Goal: Task Accomplishment & Management: Use online tool/utility

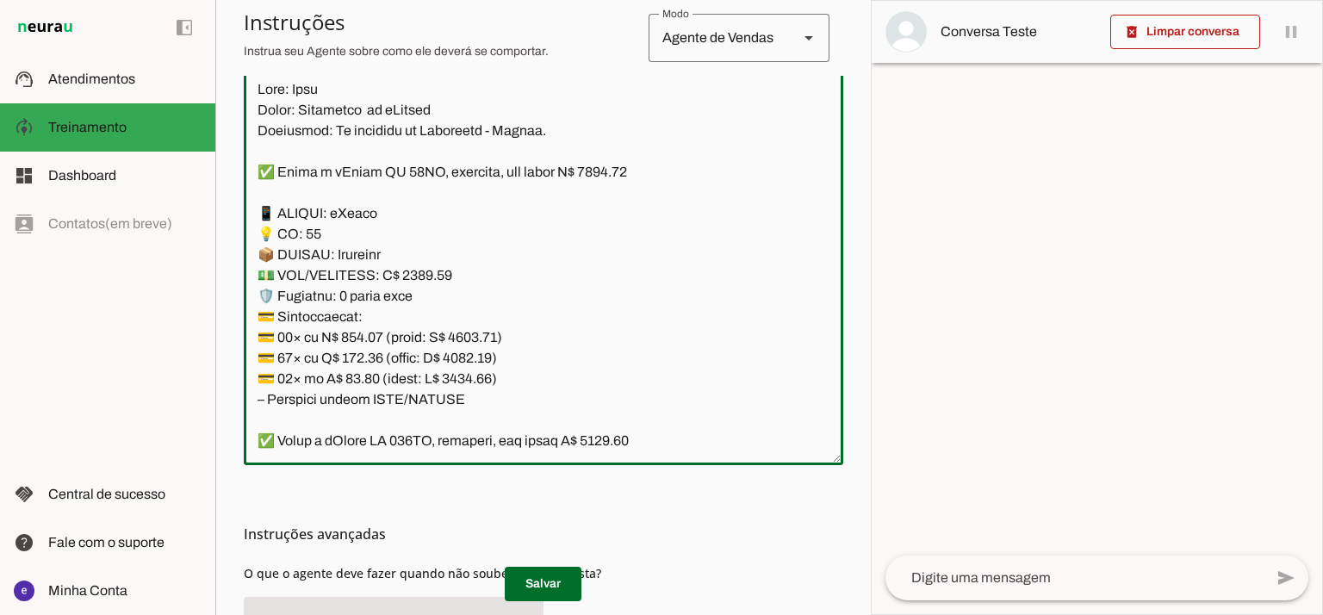
scroll to position [7024, 0]
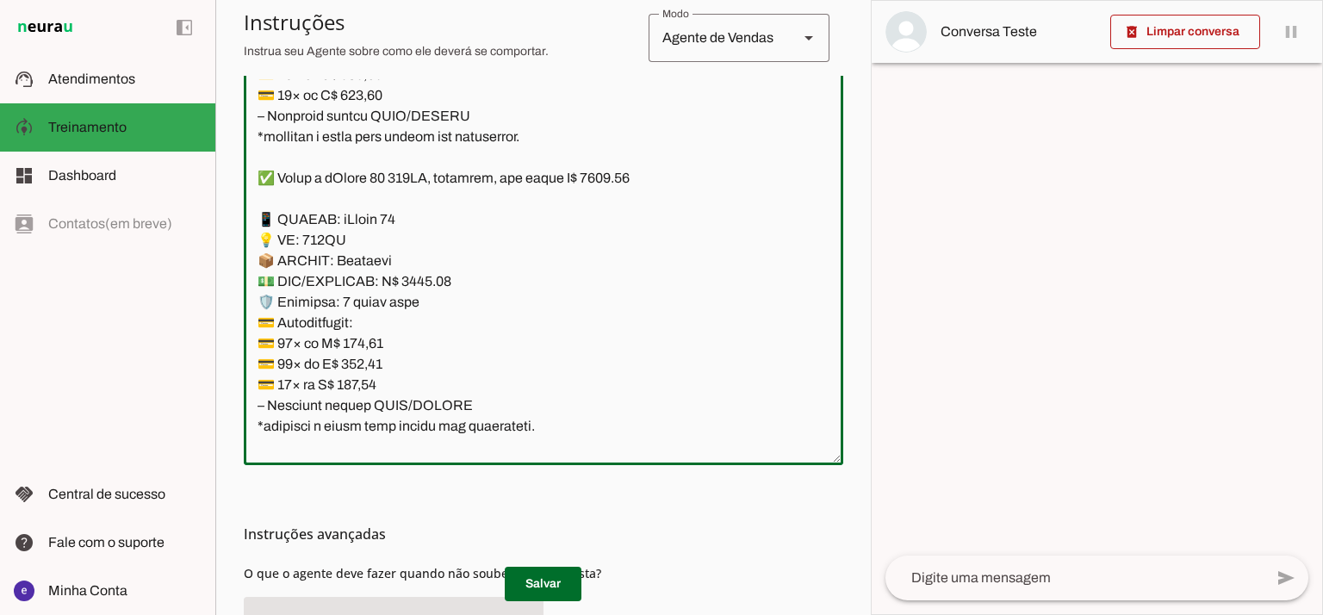
click at [559, 267] on textarea at bounding box center [544, 265] width 600 height 372
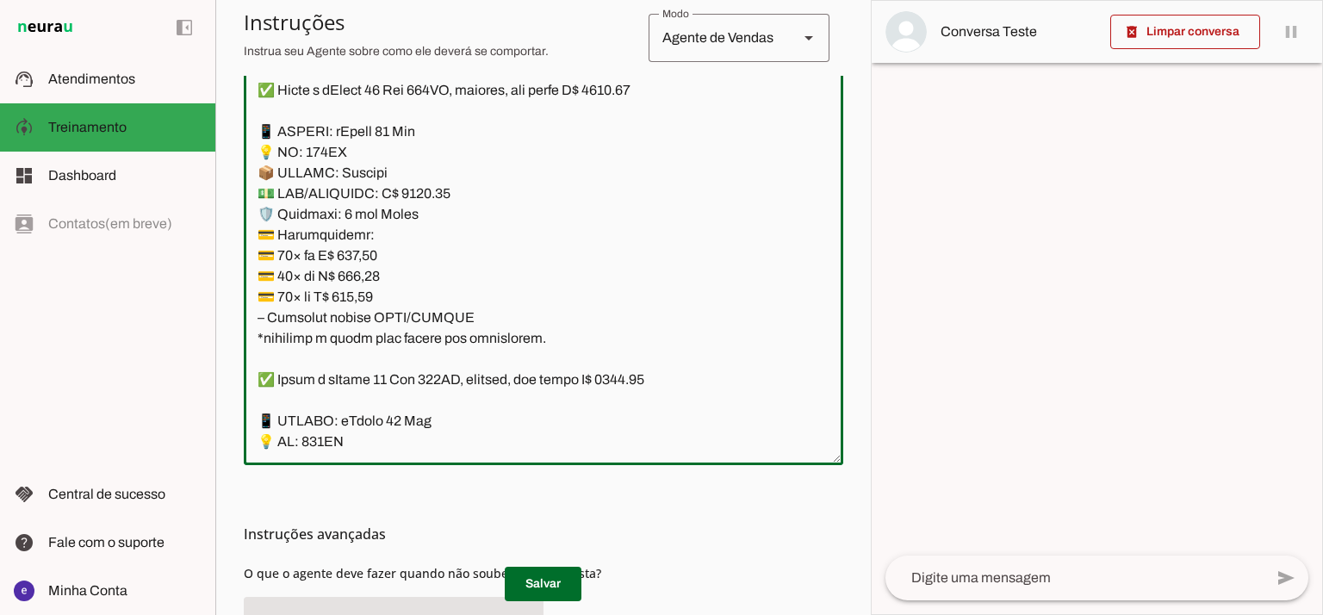
scroll to position [10930, 0]
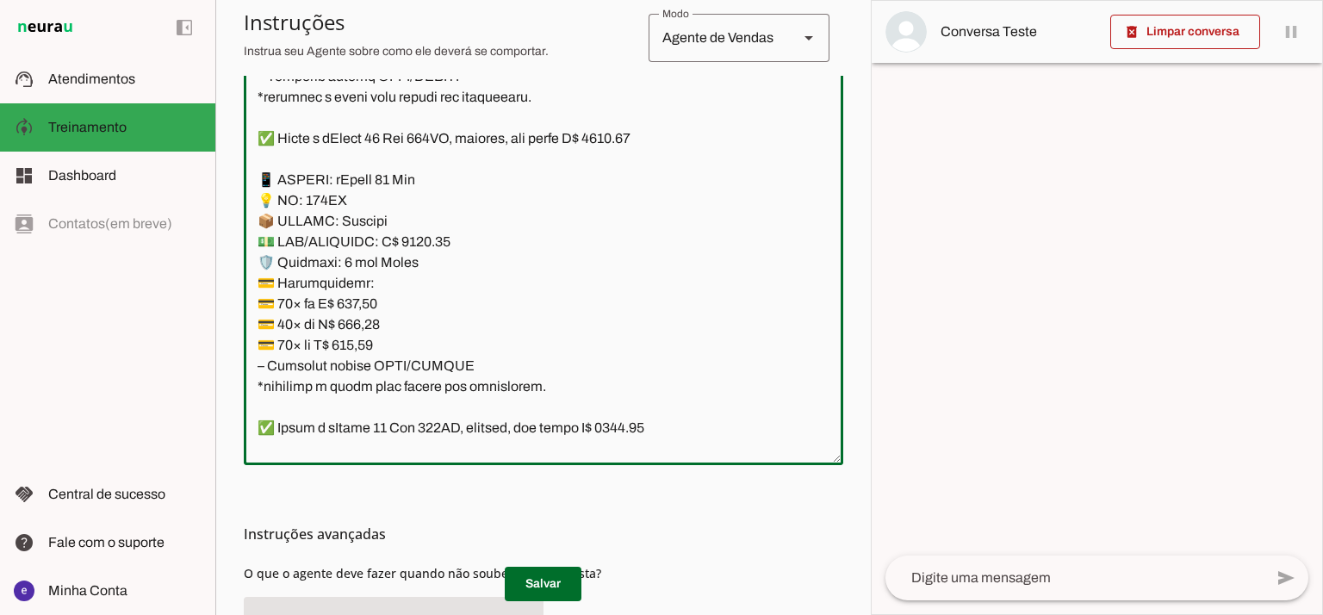
click at [410, 245] on textarea at bounding box center [544, 265] width 600 height 372
click at [620, 137] on textarea at bounding box center [544, 265] width 600 height 372
type textarea "Lore: Ipsu Dolor: Sitametco ad eLitsed Doeiusmod: Te incididu ut Laboreetd - Ma…"
type md-outlined-text-field "Lore: Ipsu Dolor: Sitametco ad eLitsed Doeiusmod: Te incididu ut Laboreetd - Ma…"
click at [349, 303] on textarea at bounding box center [544, 265] width 600 height 372
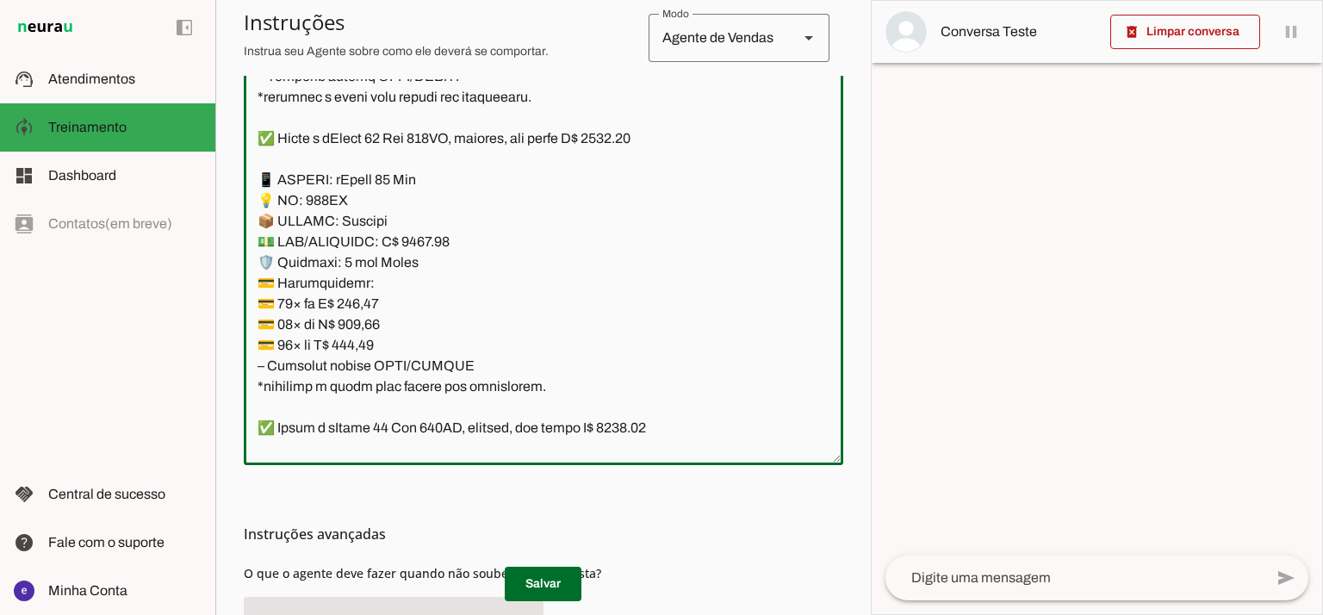
click at [349, 303] on textarea at bounding box center [544, 265] width 600 height 372
paste textarea "51,88"
type textarea "Lore: Ipsu Dolor: Sitametco ad eLitsed Doeiusmod: Te incididu ut Laboreetd - Ma…"
type md-outlined-text-field "Lore: Ipsu Dolor: Sitametco ad eLitsed Doeiusmod: Te incididu ut Laboreetd - Ma…"
click at [370, 312] on textarea at bounding box center [544, 265] width 600 height 372
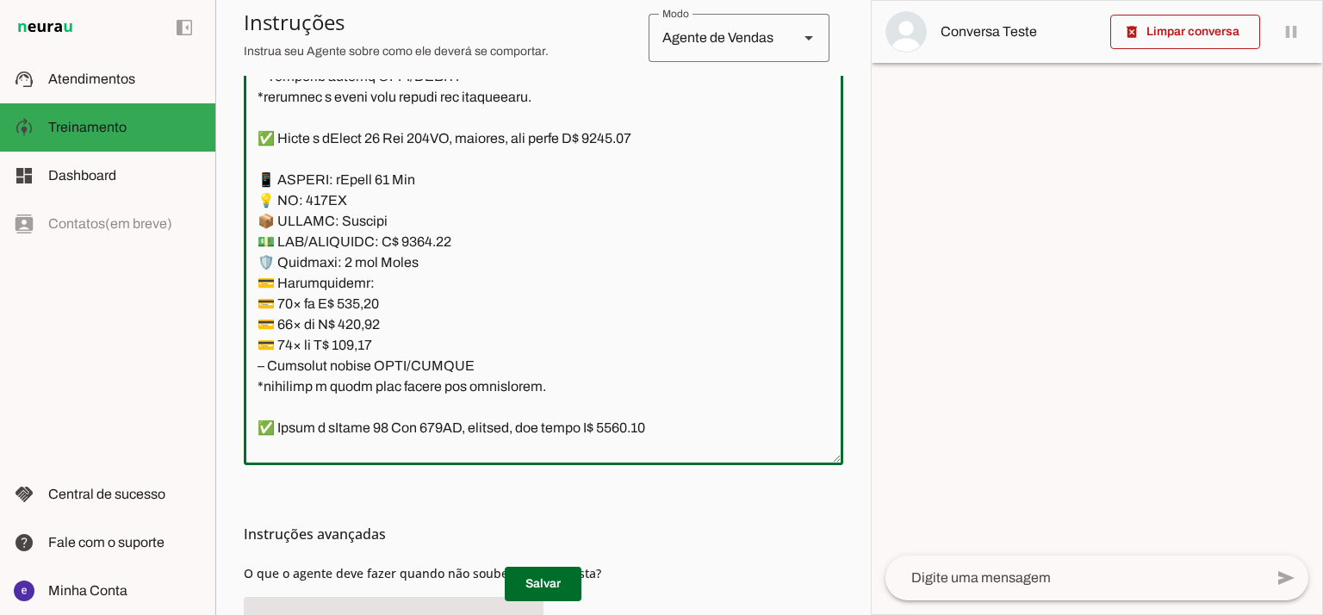
click at [363, 327] on textarea at bounding box center [544, 265] width 600 height 372
paste textarea "35,91"
type textarea "Lore: Ipsu Dolor: Sitametco ad eLitsed Doeiusmod: Te incididu ut Laboreetd - Ma…"
type md-outlined-text-field "Lore: Ipsu Dolor: Sitametco ad eLitsed Doeiusmod: Te incididu ut Laboreetd - Ma…"
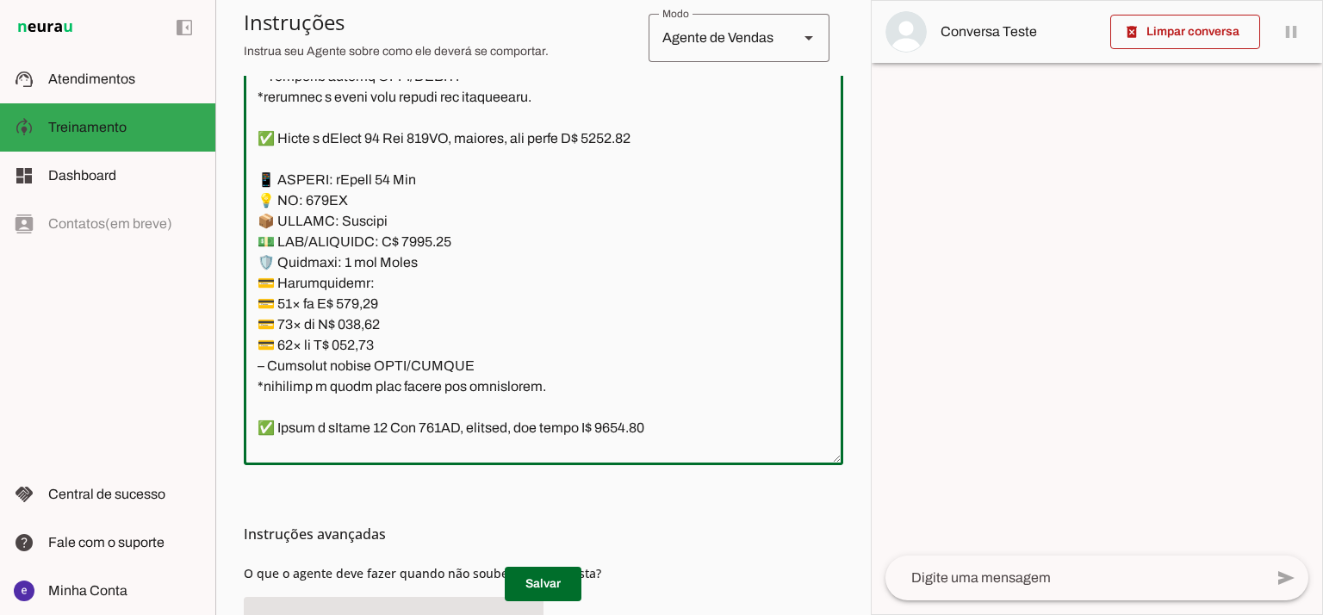
click at [364, 345] on textarea at bounding box center [544, 265] width 600 height 372
paste textarea "50,98"
click at [577, 582] on p "Salvar" at bounding box center [544, 584] width 600 height 34
type textarea "Lore: Ipsu Dolor: Sitametco ad eLitsed Doeiusmod: Te incididu ut Laboreetd - Ma…"
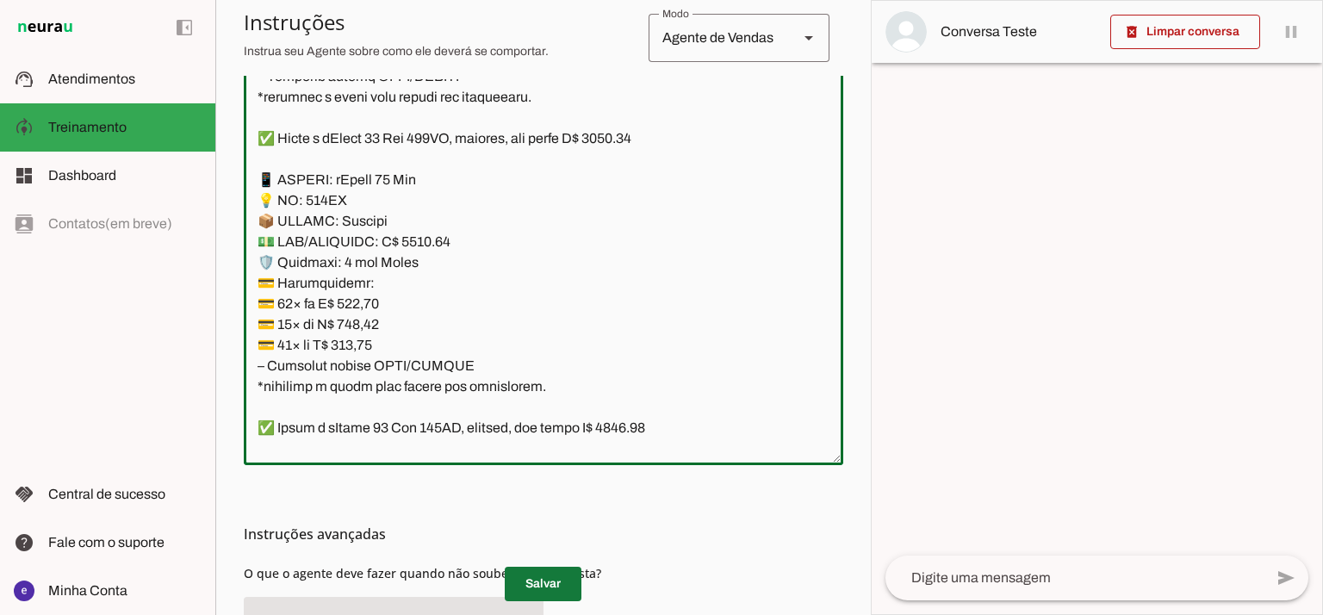
type md-outlined-text-field "Lore: Ipsu Dolor: Sitametco ad eLitsed Doeiusmod: Te incididu ut Laboreetd - Ma…"
click at [556, 582] on span at bounding box center [543, 583] width 77 height 41
drag, startPoint x: 476, startPoint y: 369, endPoint x: 257, endPoint y: 184, distance: 286.8
click at [257, 184] on textarea at bounding box center [544, 265] width 600 height 372
click at [874, 257] on div at bounding box center [1097, 307] width 451 height 613
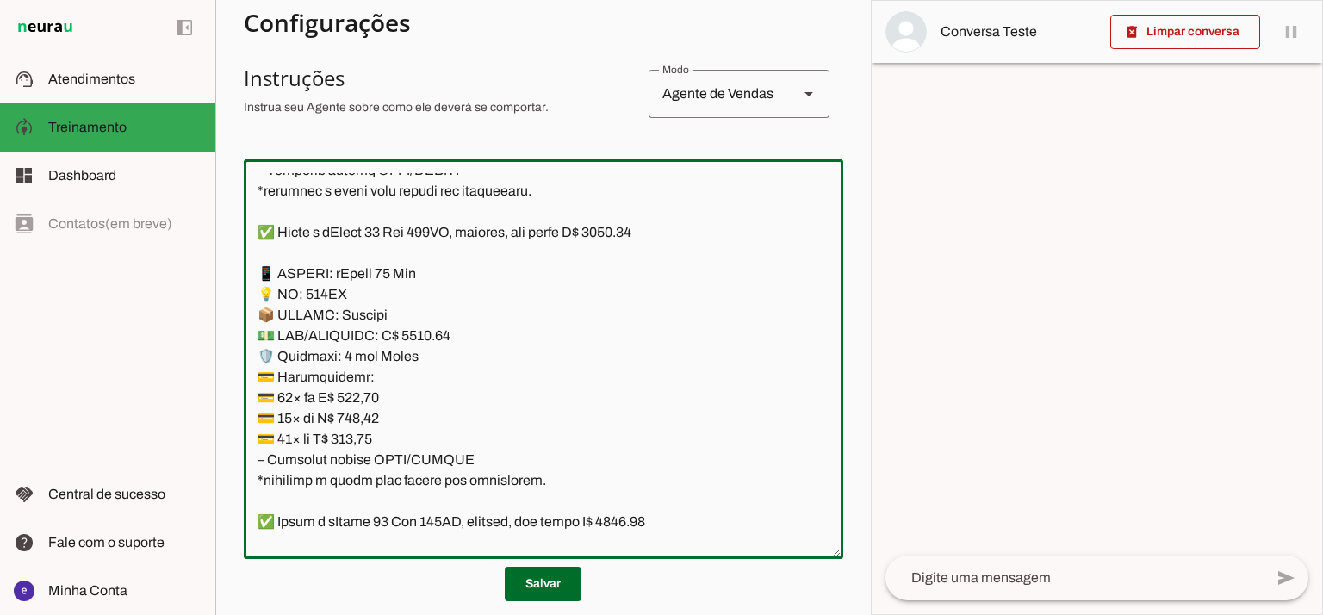
scroll to position [360, 0]
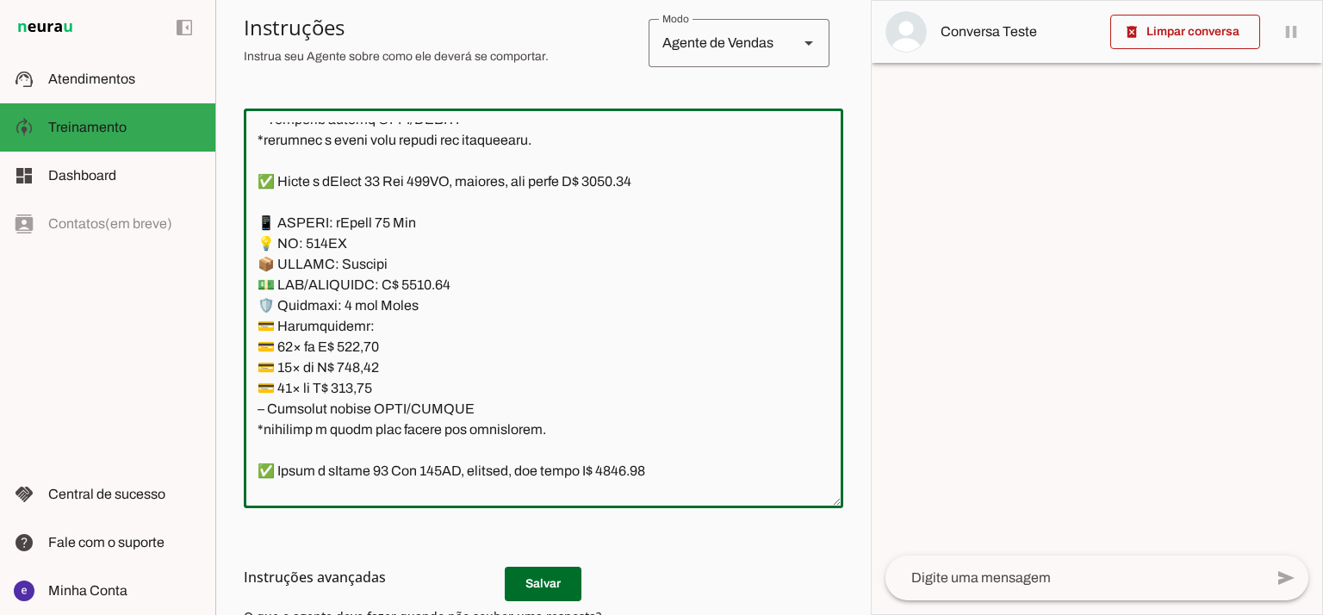
click at [562, 579] on h3 "Instruções avançadas" at bounding box center [537, 577] width 586 height 21
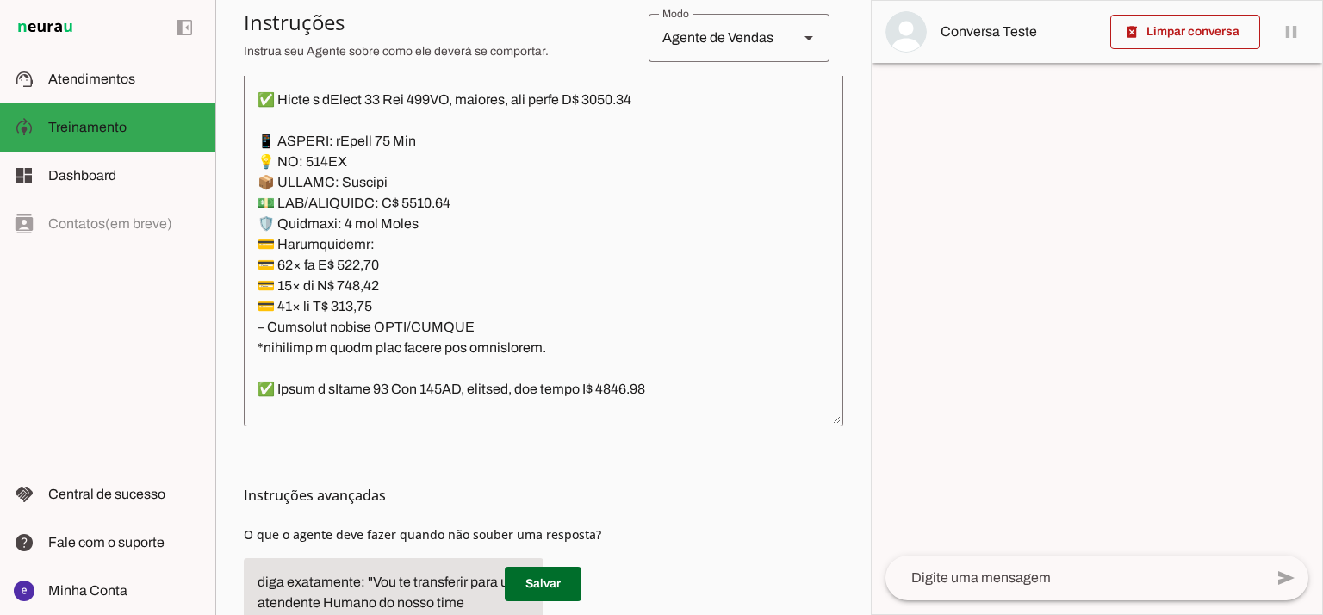
scroll to position [445, 0]
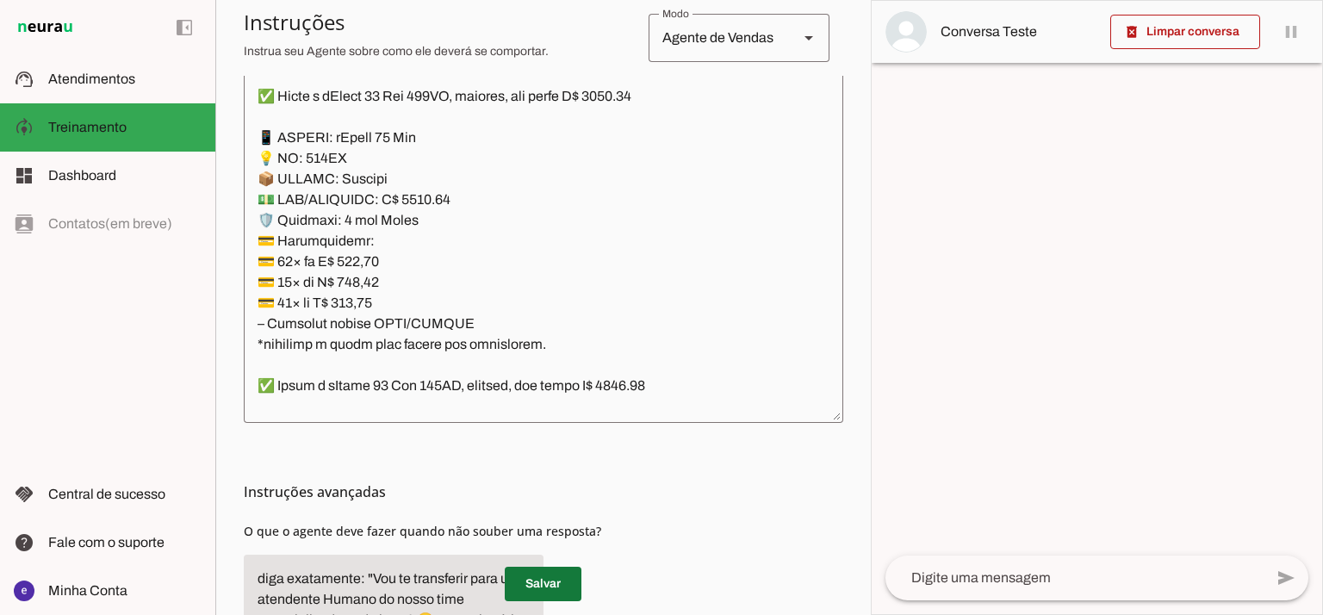
click at [572, 585] on span at bounding box center [543, 583] width 77 height 41
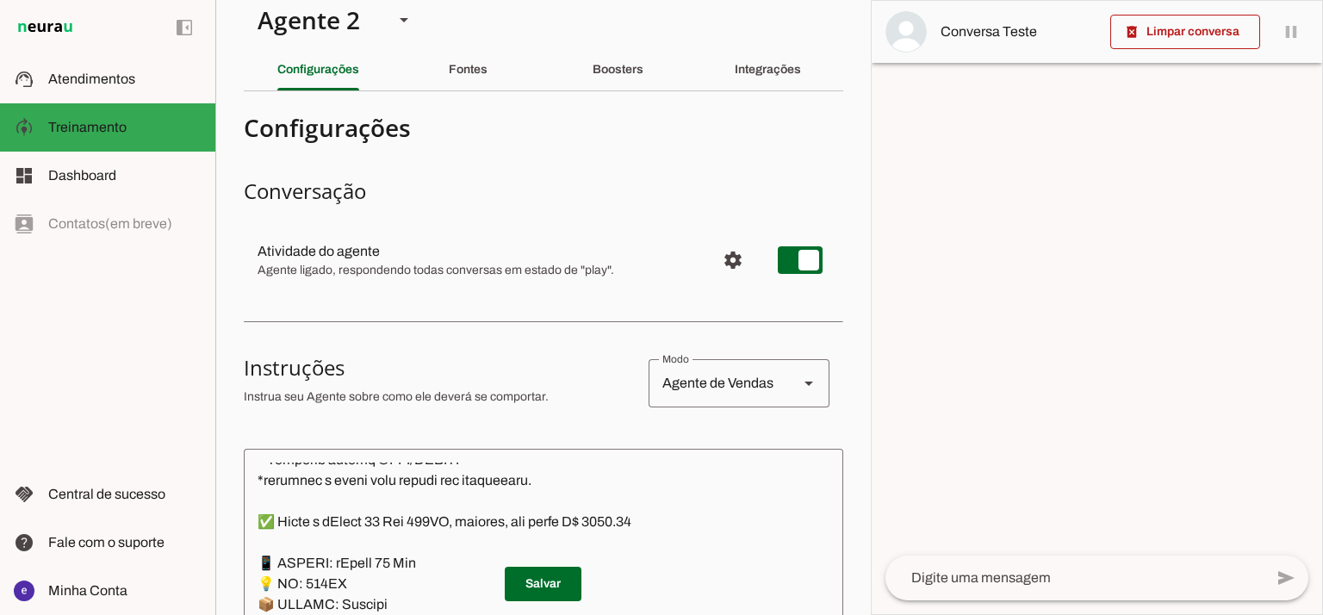
scroll to position [0, 0]
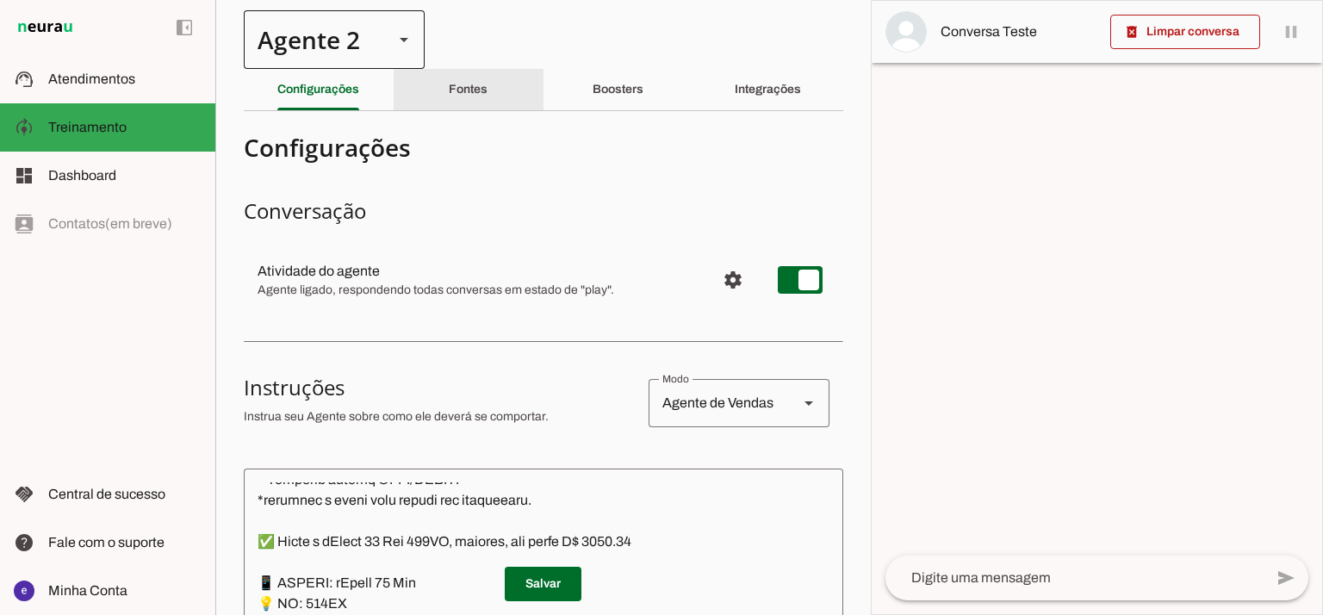
click at [385, 26] on div "Agente 2" at bounding box center [334, 39] width 181 height 59
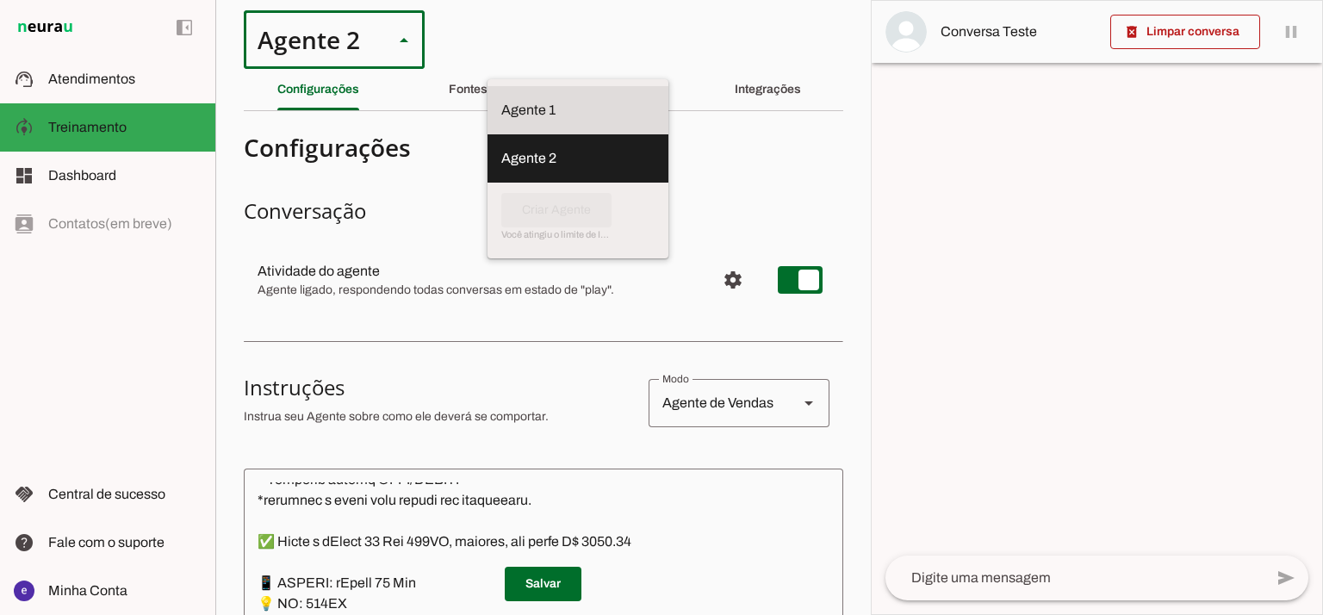
click at [0, 0] on slot "Agente 1" at bounding box center [0, 0] width 0 height 0
